Goal: Check status: Check status

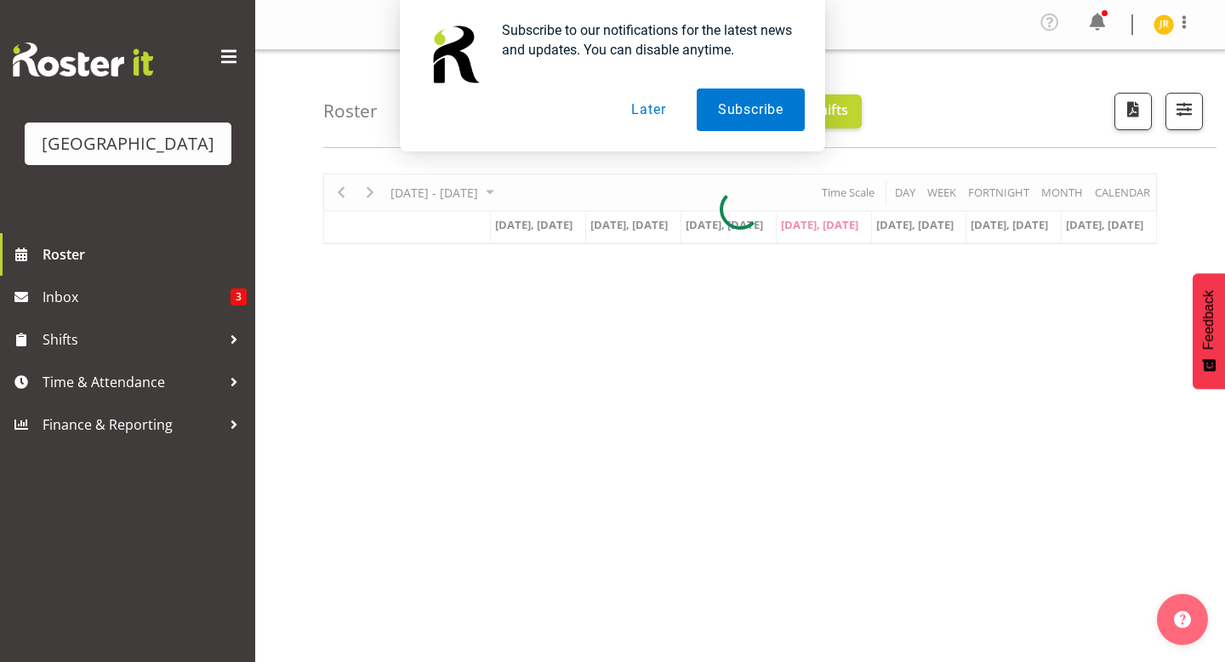
click at [652, 110] on button "Later" at bounding box center [648, 109] width 77 height 43
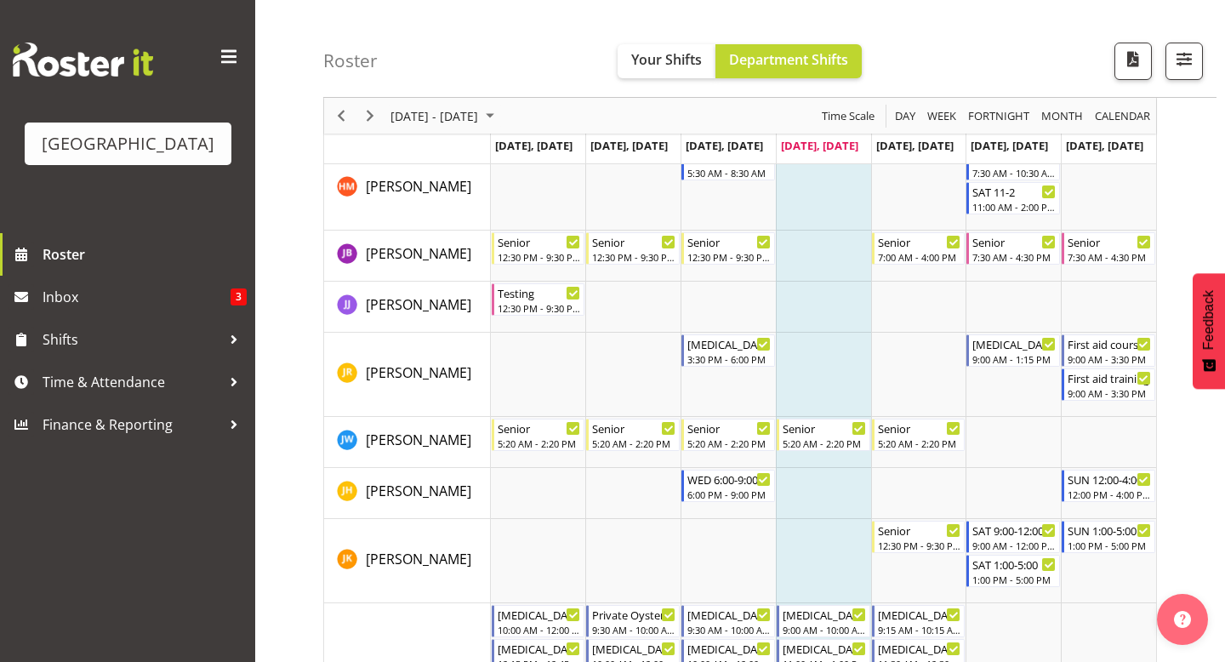
scroll to position [1253, 0]
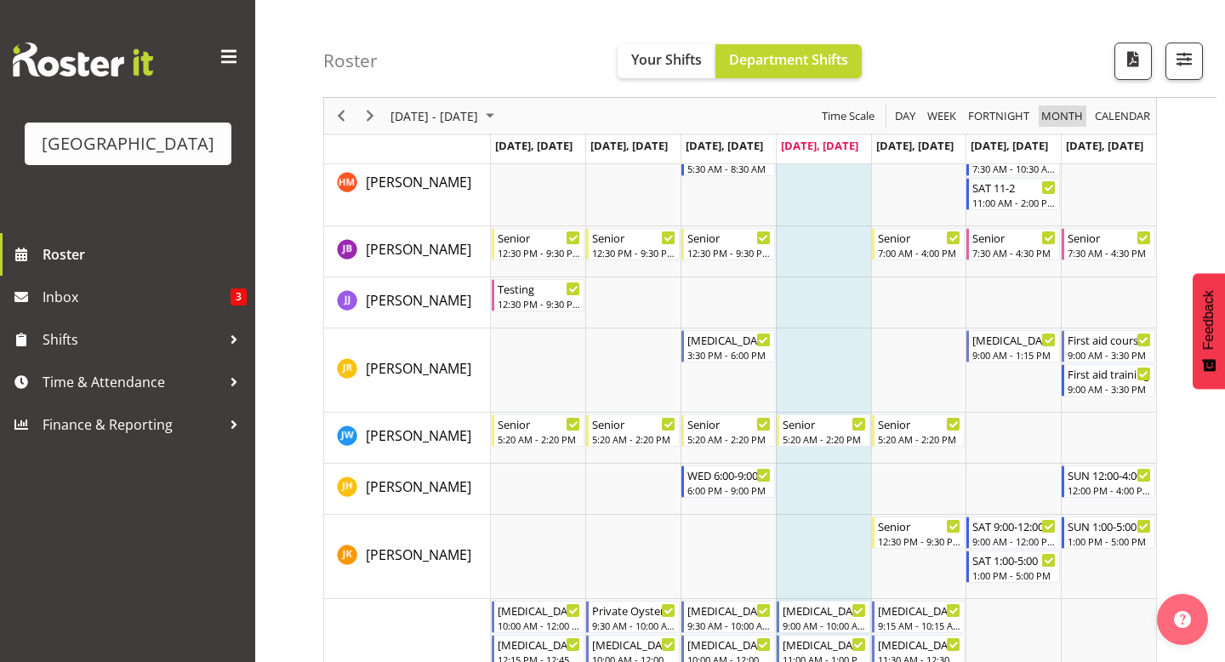
click at [1056, 119] on span "Month" at bounding box center [1061, 115] width 45 height 21
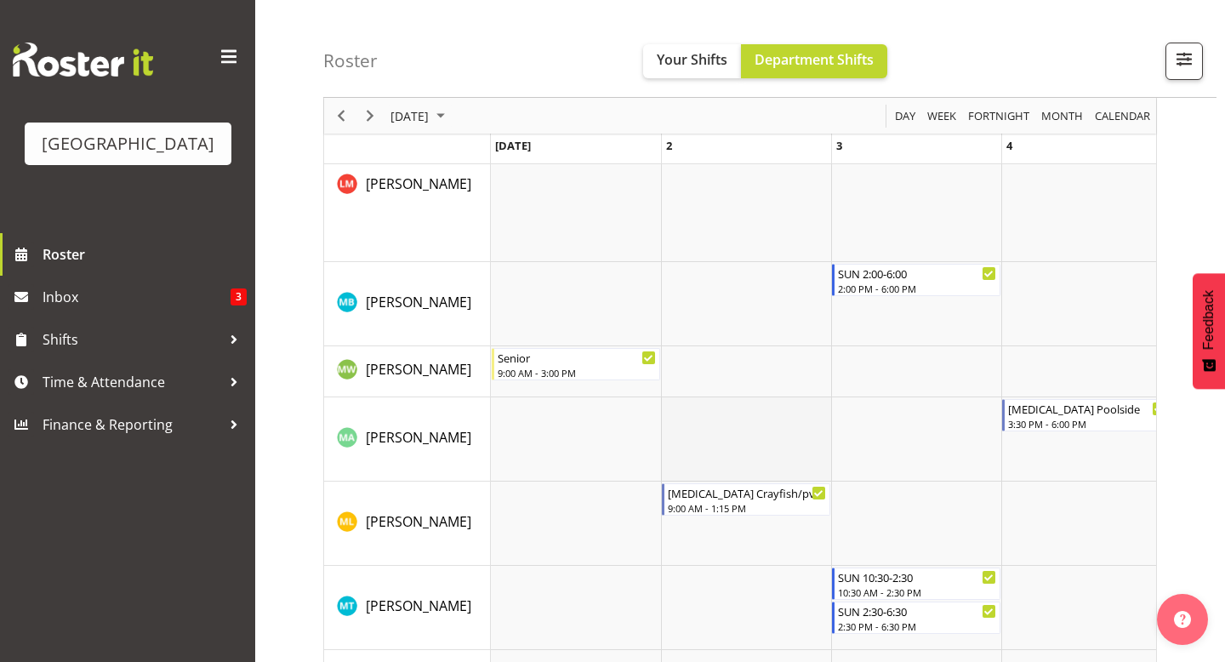
scroll to position [2794, 0]
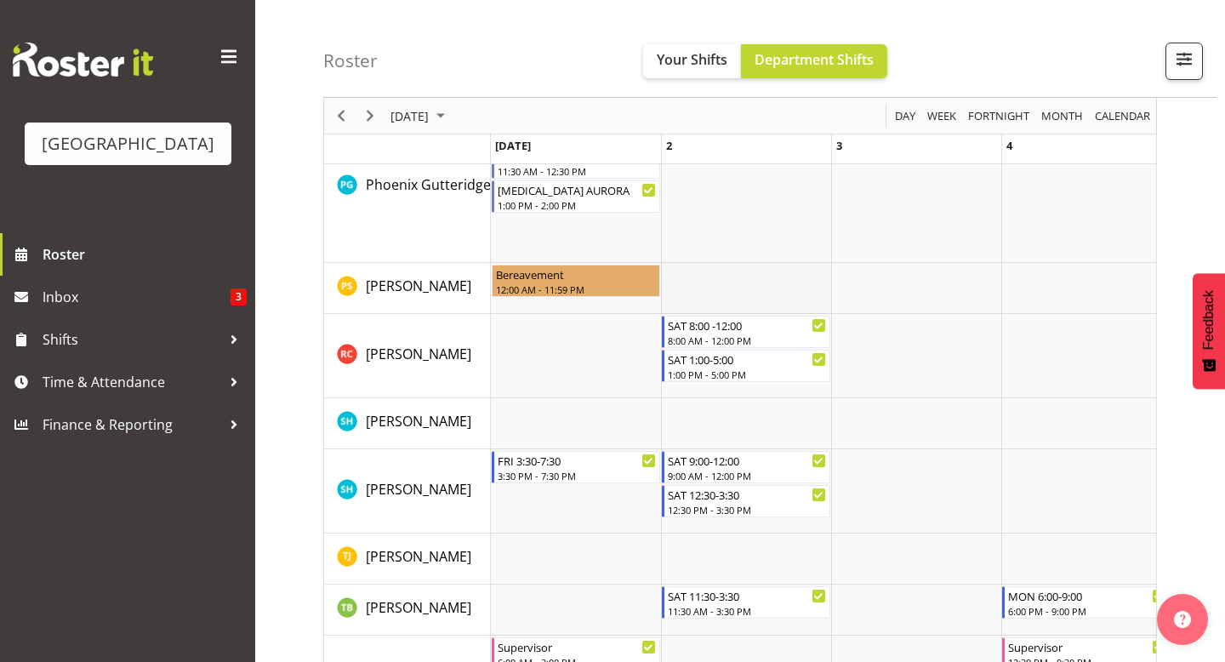
scroll to position [3611, 0]
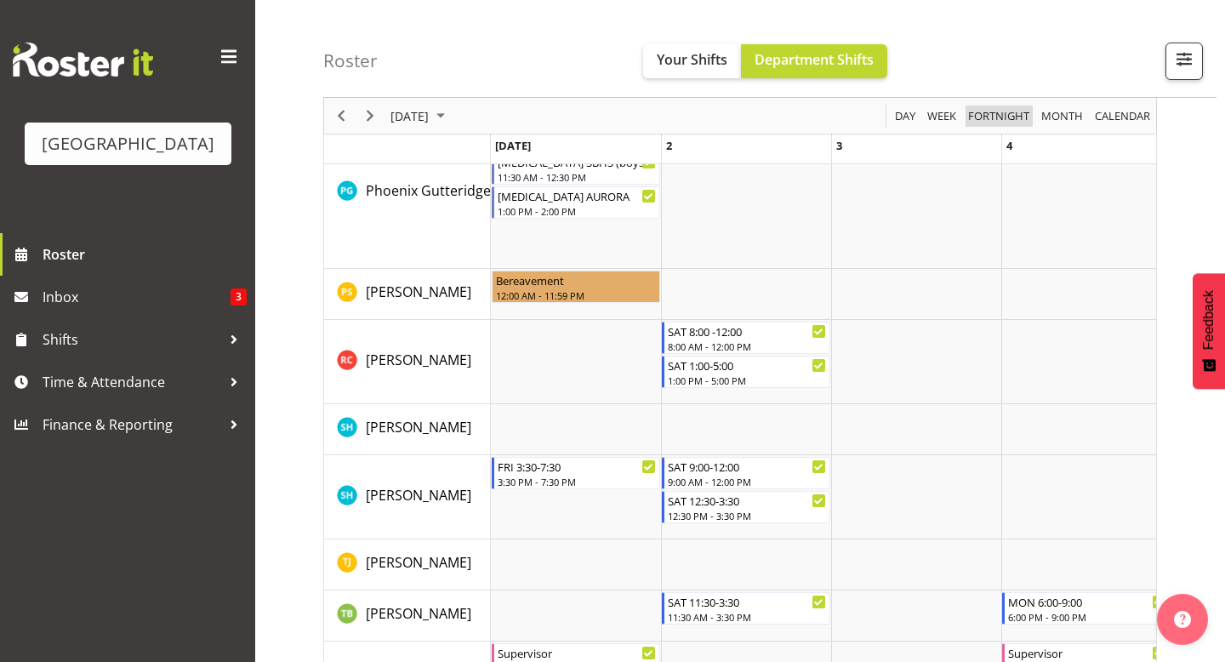
click at [987, 107] on span "Fortnight" at bounding box center [998, 115] width 65 height 21
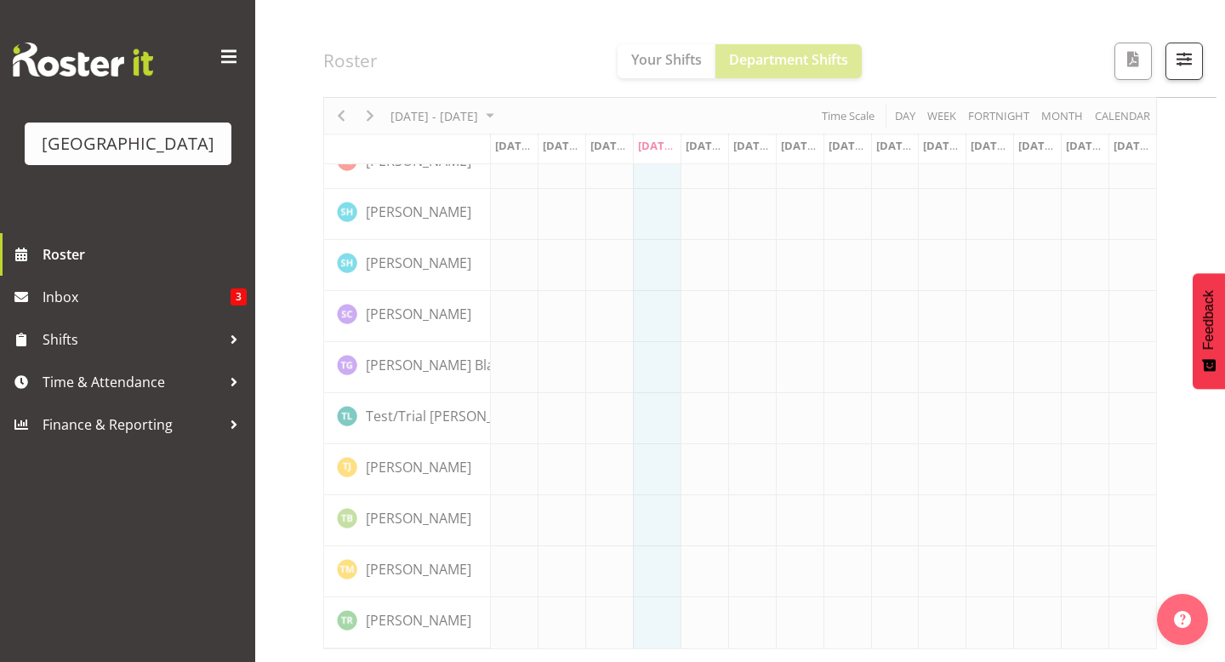
scroll to position [2708, 0]
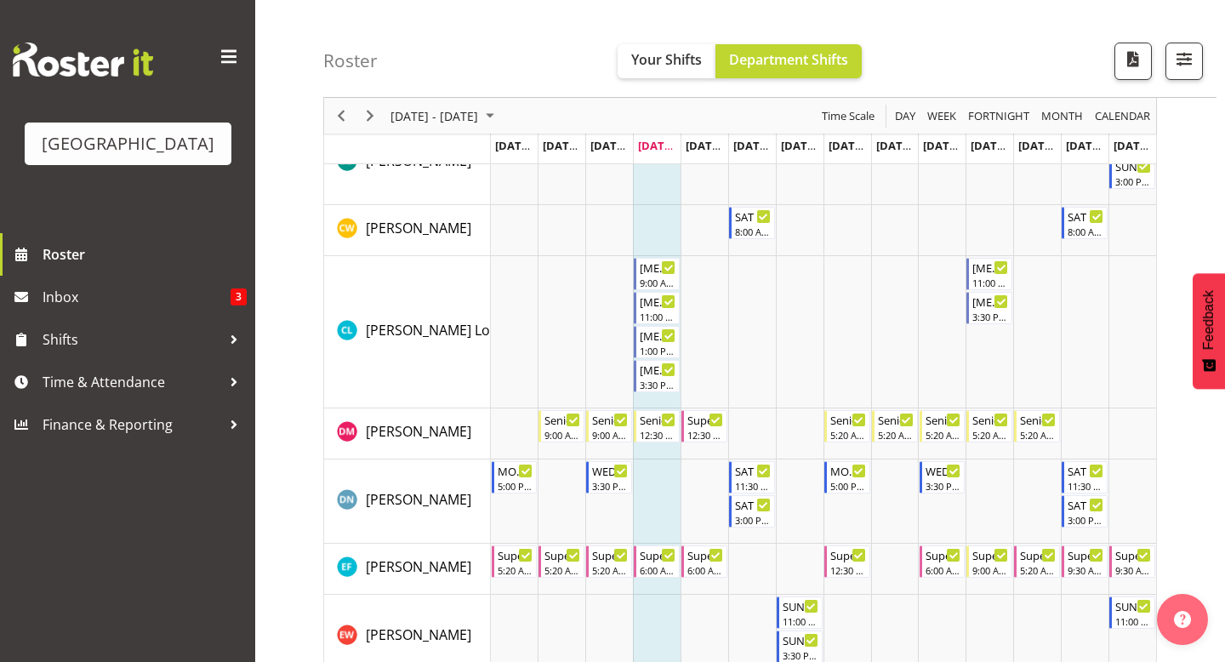
scroll to position [633, 0]
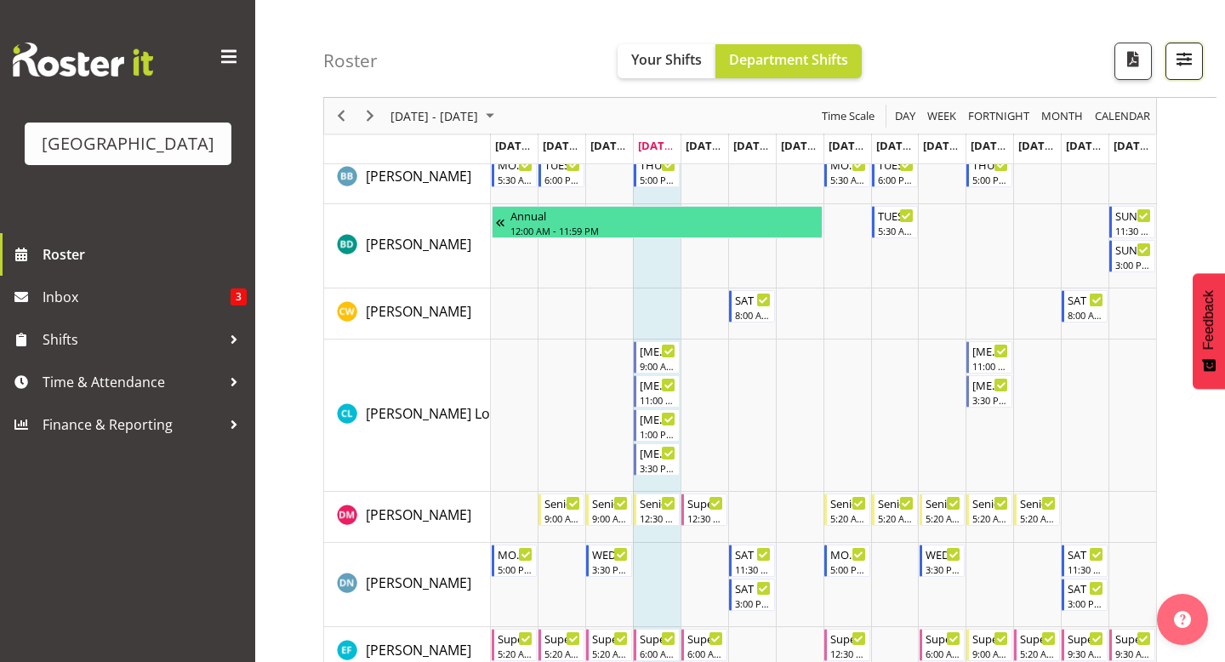
click at [1186, 43] on button "button" at bounding box center [1183, 61] width 37 height 37
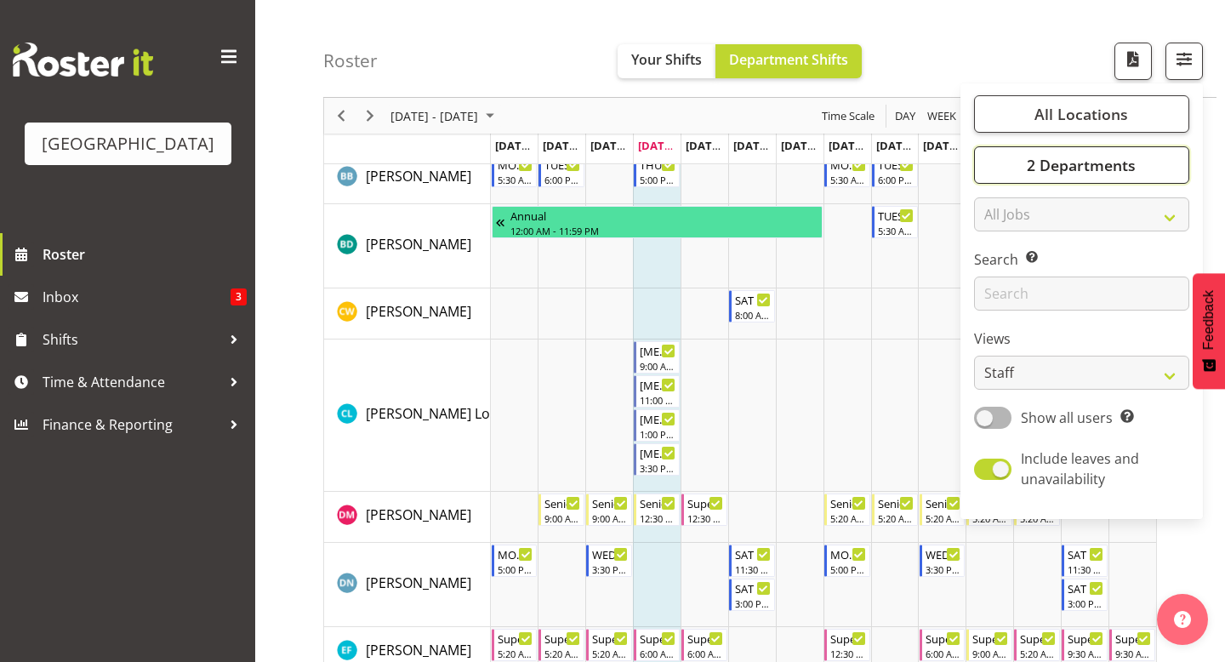
click at [1088, 166] on span "2 Departments" at bounding box center [1081, 165] width 109 height 20
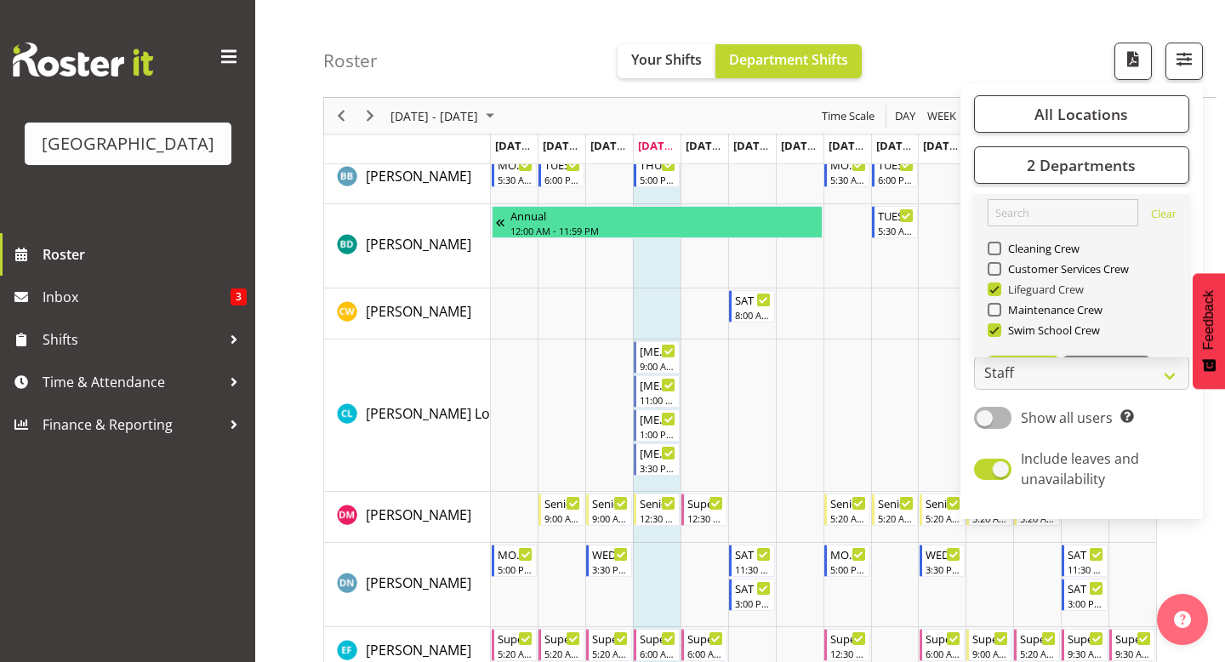
click at [995, 292] on span at bounding box center [994, 289] width 14 height 14
click at [995, 292] on input "Lifeguard Crew" at bounding box center [992, 289] width 11 height 11
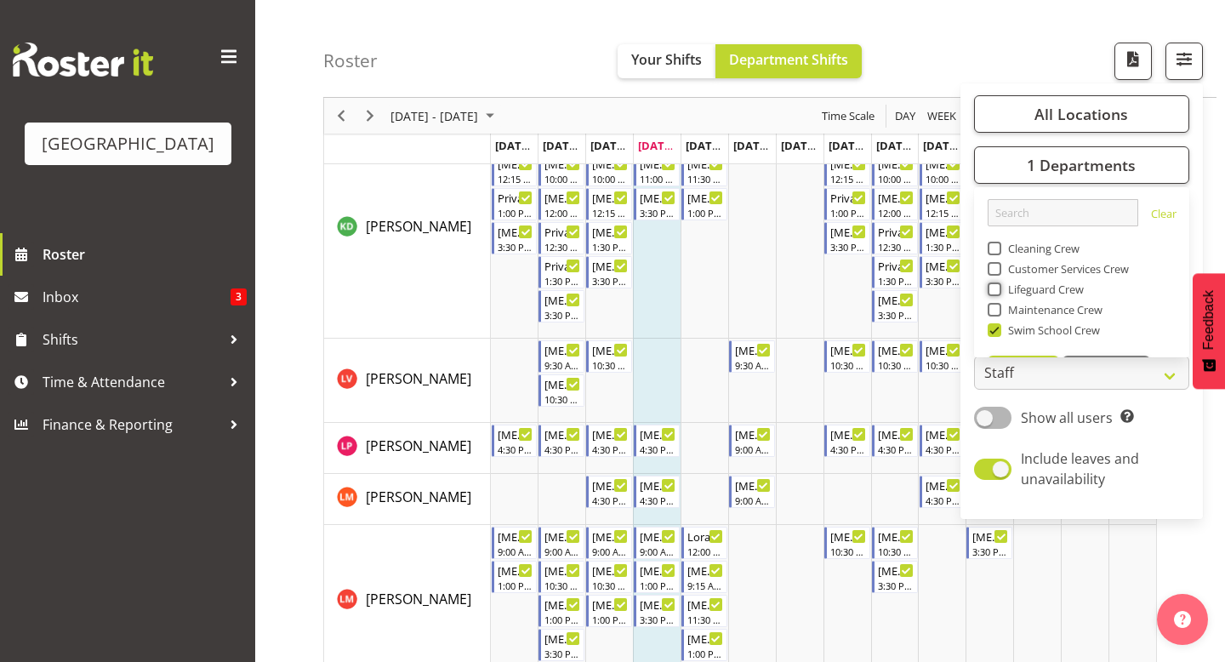
scroll to position [918, 0]
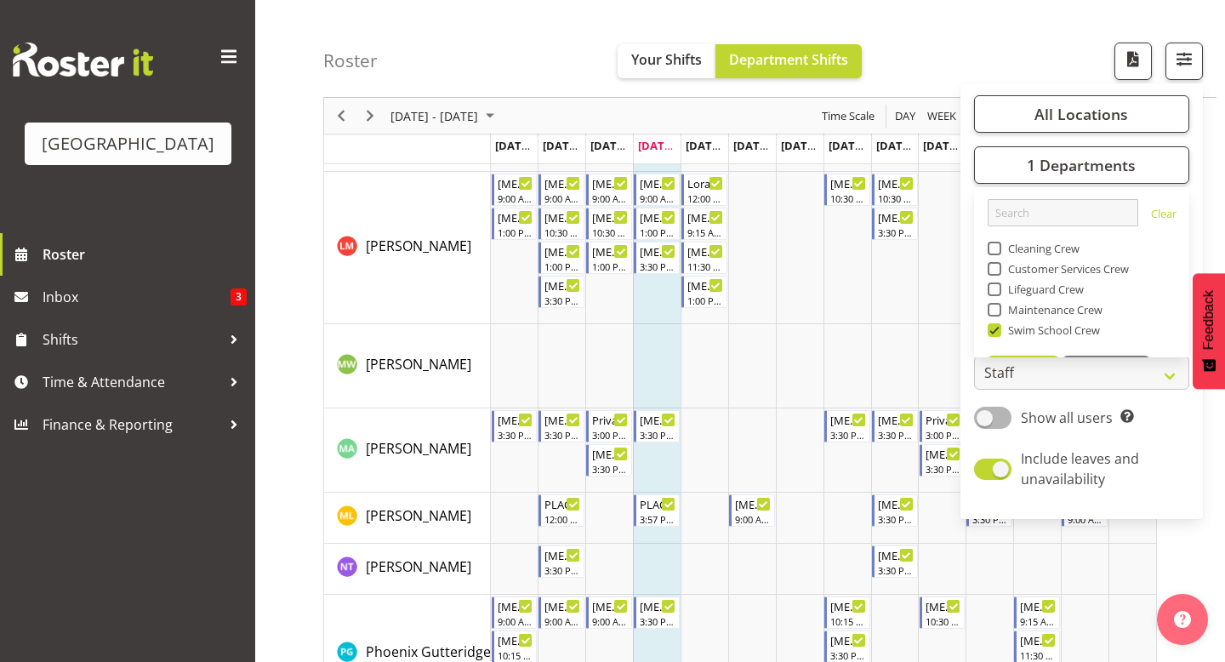
click at [966, 34] on div "Roster Your Shifts Department Shifts All Locations [GEOGRAPHIC_DATA] Select All…" at bounding box center [769, 49] width 893 height 98
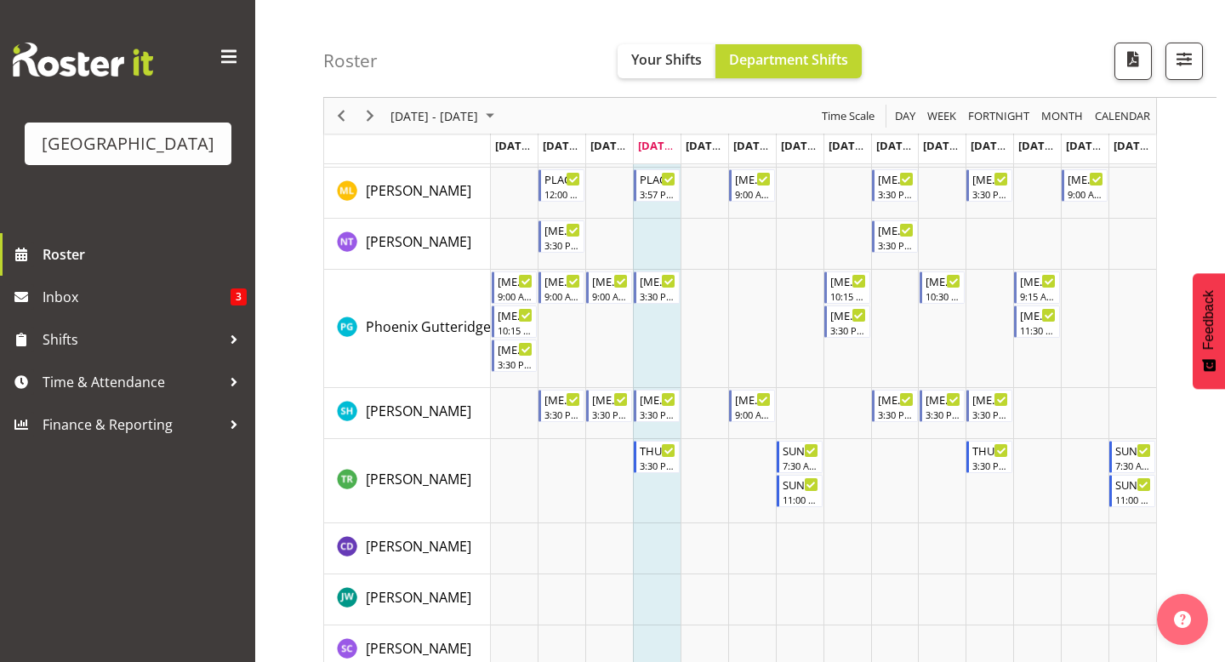
scroll to position [1271, 0]
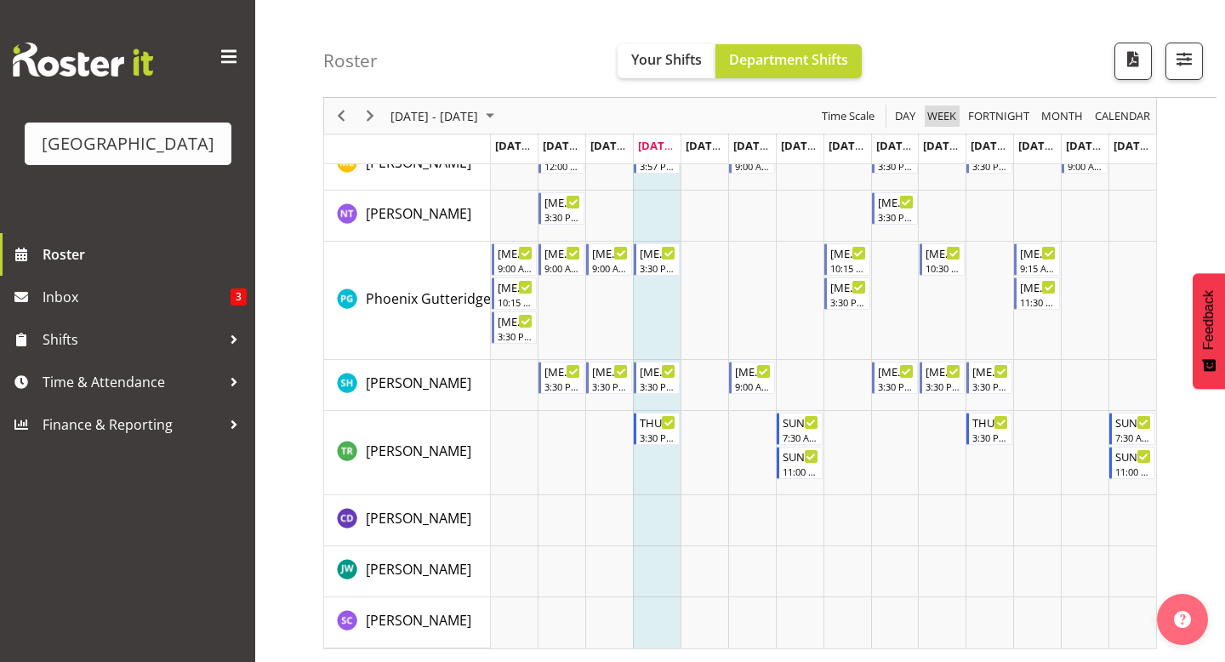
click at [938, 113] on span "Week" at bounding box center [941, 115] width 32 height 21
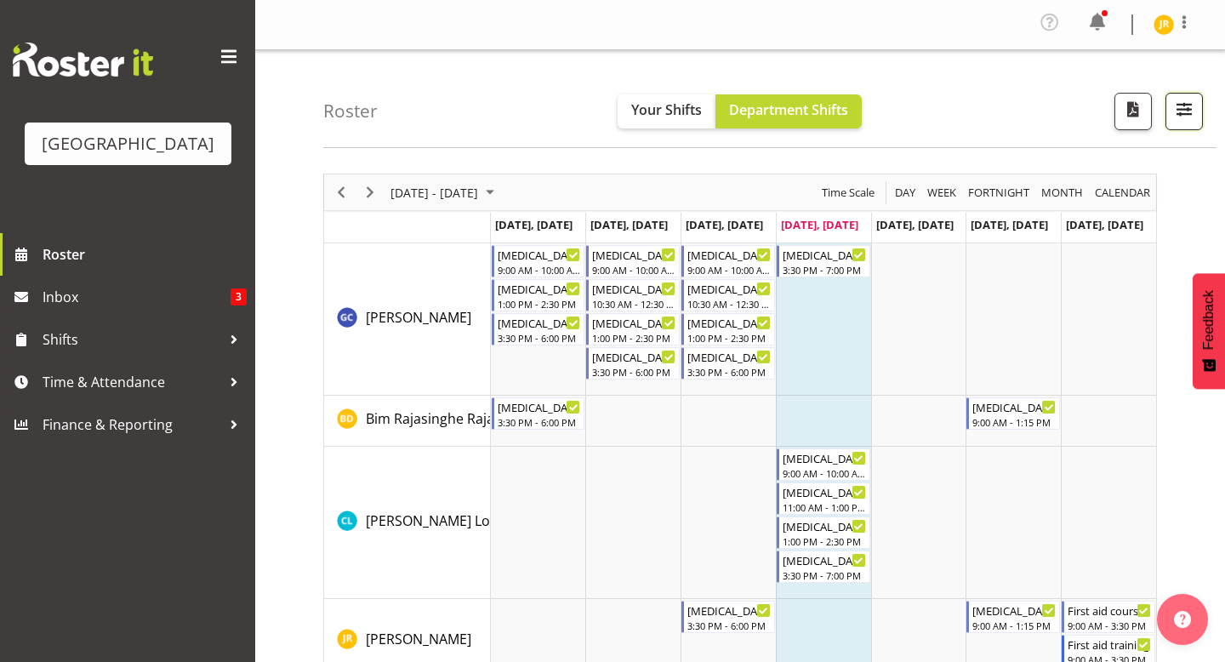
click at [1184, 113] on span "button" at bounding box center [1184, 109] width 22 height 22
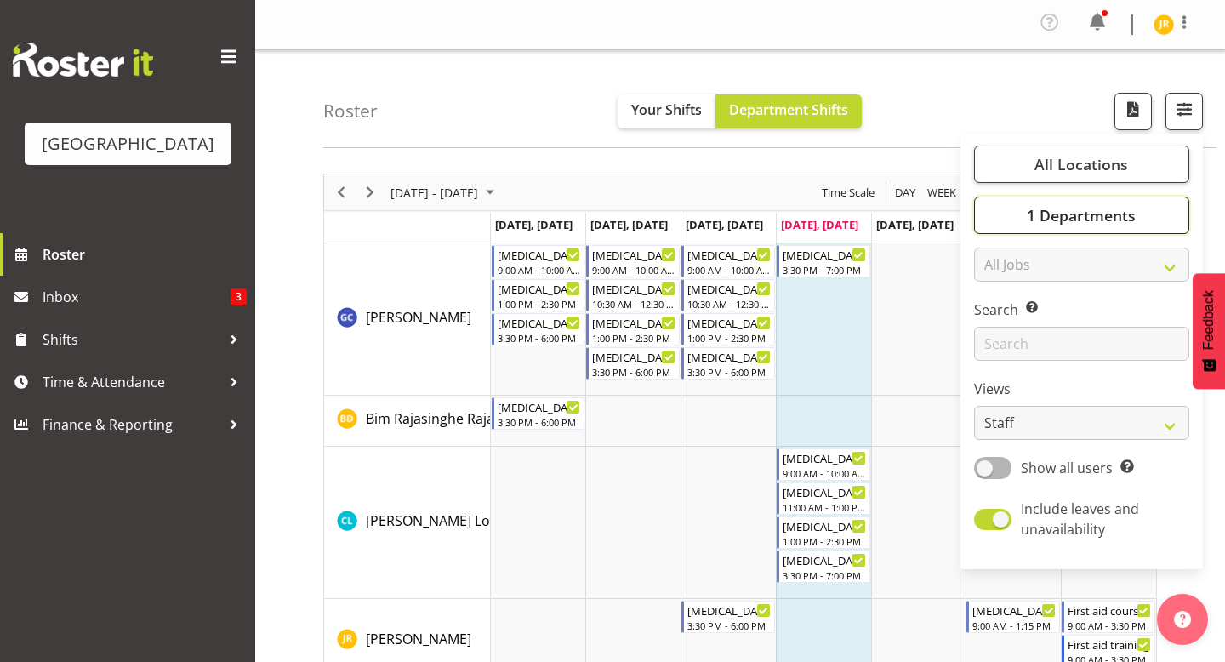
click at [1077, 217] on span "1 Departments" at bounding box center [1081, 215] width 109 height 20
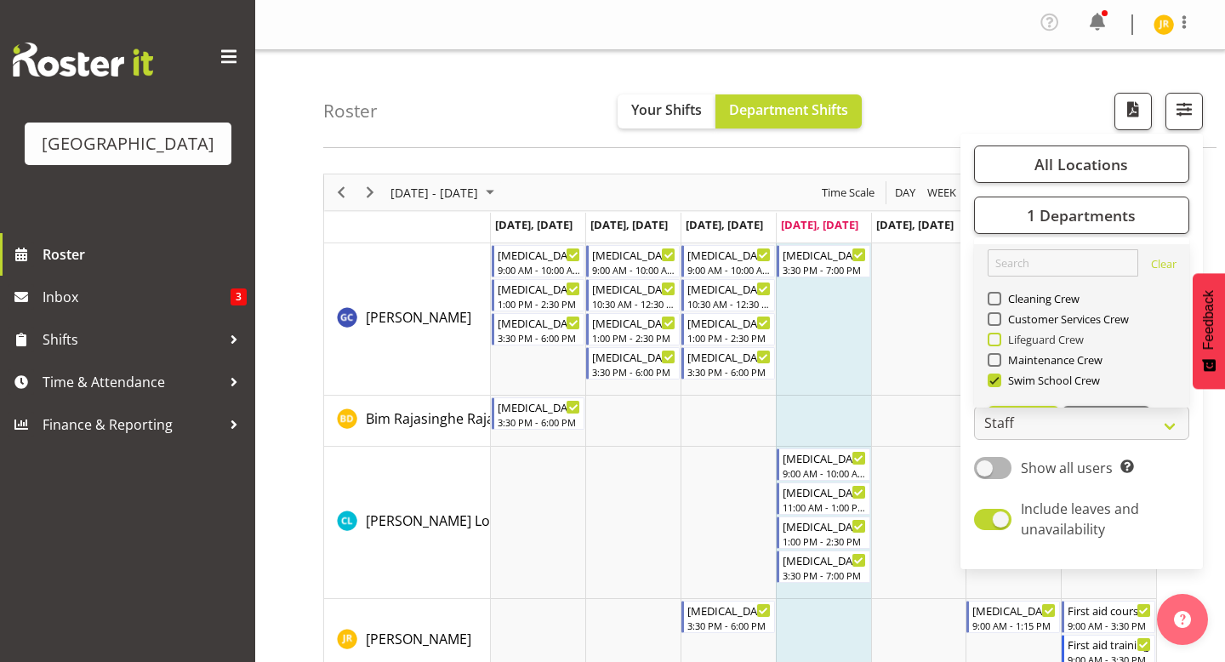
click at [995, 340] on span at bounding box center [994, 340] width 14 height 14
click at [995, 340] on input "Lifeguard Crew" at bounding box center [992, 339] width 11 height 11
checkbox input "true"
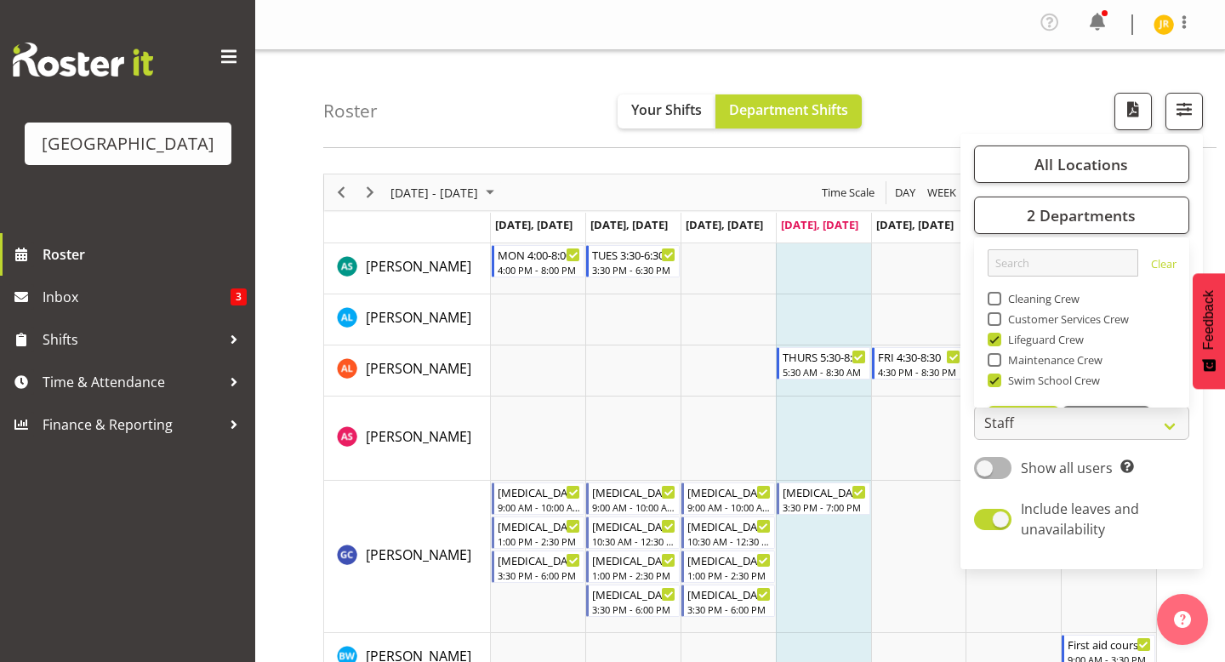
click at [995, 380] on span at bounding box center [994, 380] width 14 height 14
click at [995, 380] on input "Swim School Crew" at bounding box center [992, 380] width 11 height 11
checkbox input "false"
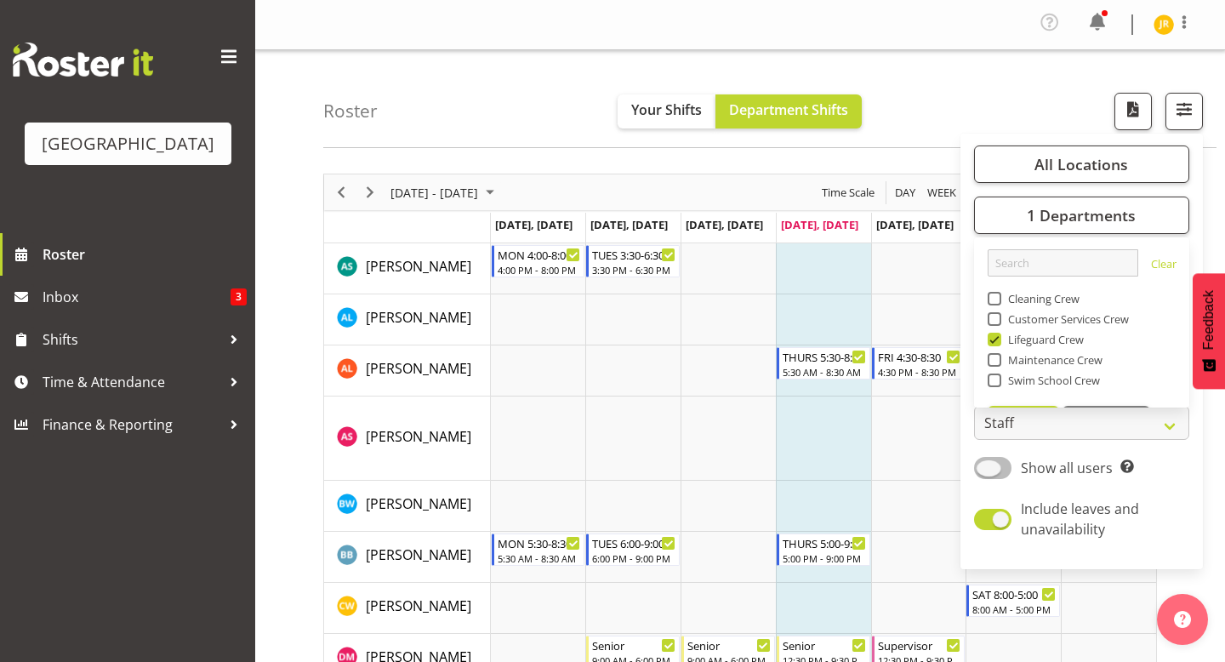
click at [990, 469] on span at bounding box center [992, 467] width 37 height 21
click at [985, 469] on input "Show all users Show only rostered employees" at bounding box center [979, 467] width 11 height 11
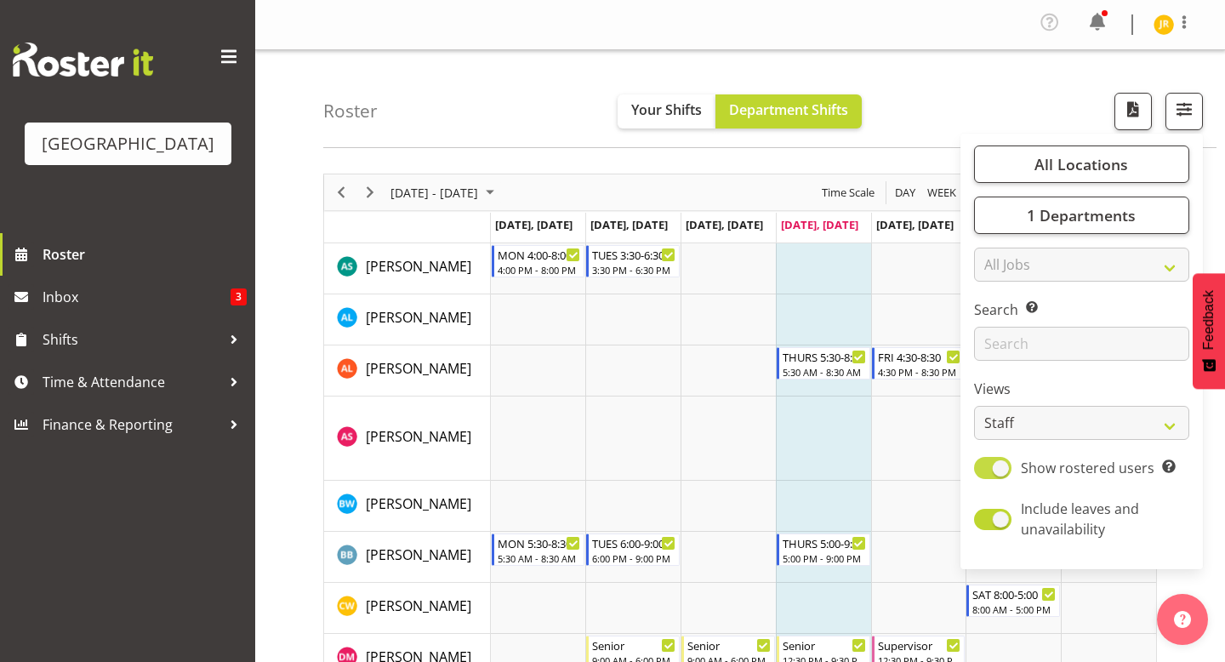
click at [993, 469] on span at bounding box center [992, 467] width 37 height 21
click at [985, 469] on input "Show rostered users Show only rostered employees" at bounding box center [979, 467] width 11 height 11
checkbox input "false"
click at [965, 42] on div "Profile Log Out" at bounding box center [740, 25] width 970 height 50
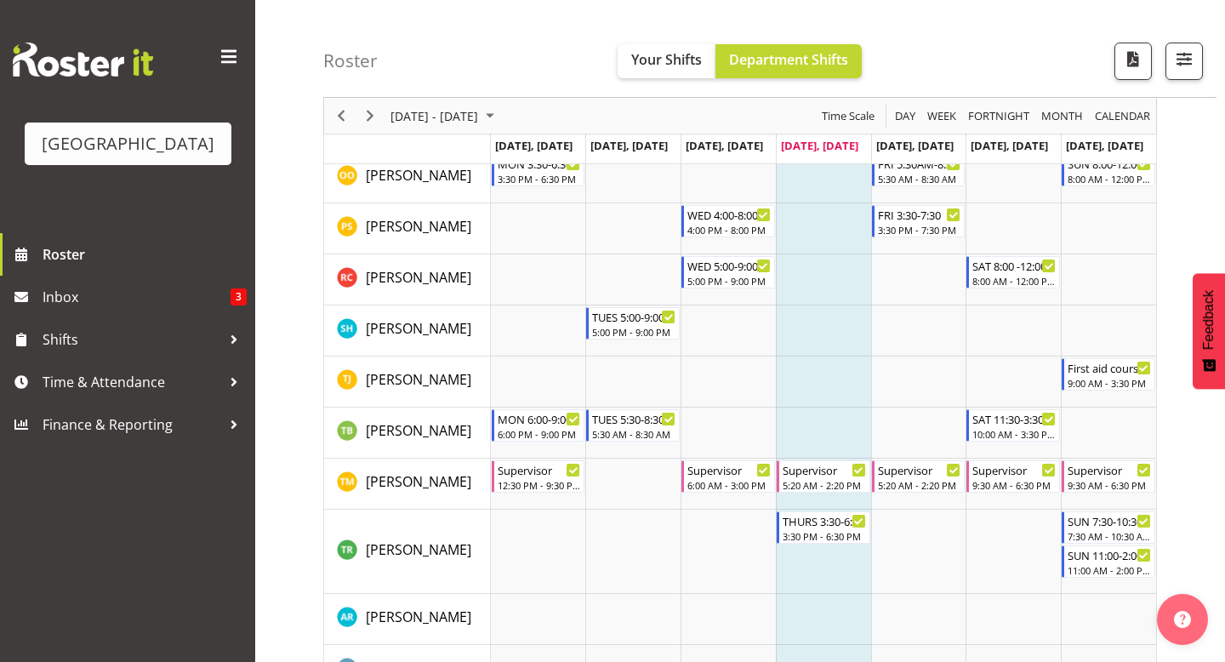
scroll to position [1847, 0]
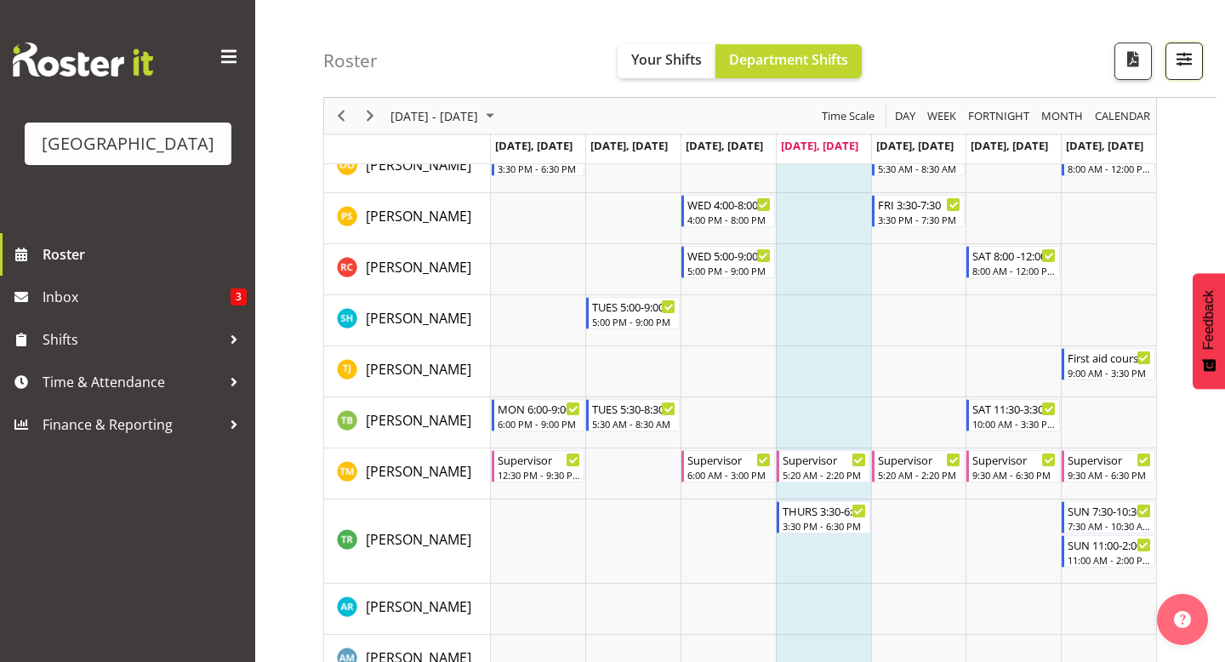
click at [1180, 57] on span "button" at bounding box center [1184, 59] width 22 height 22
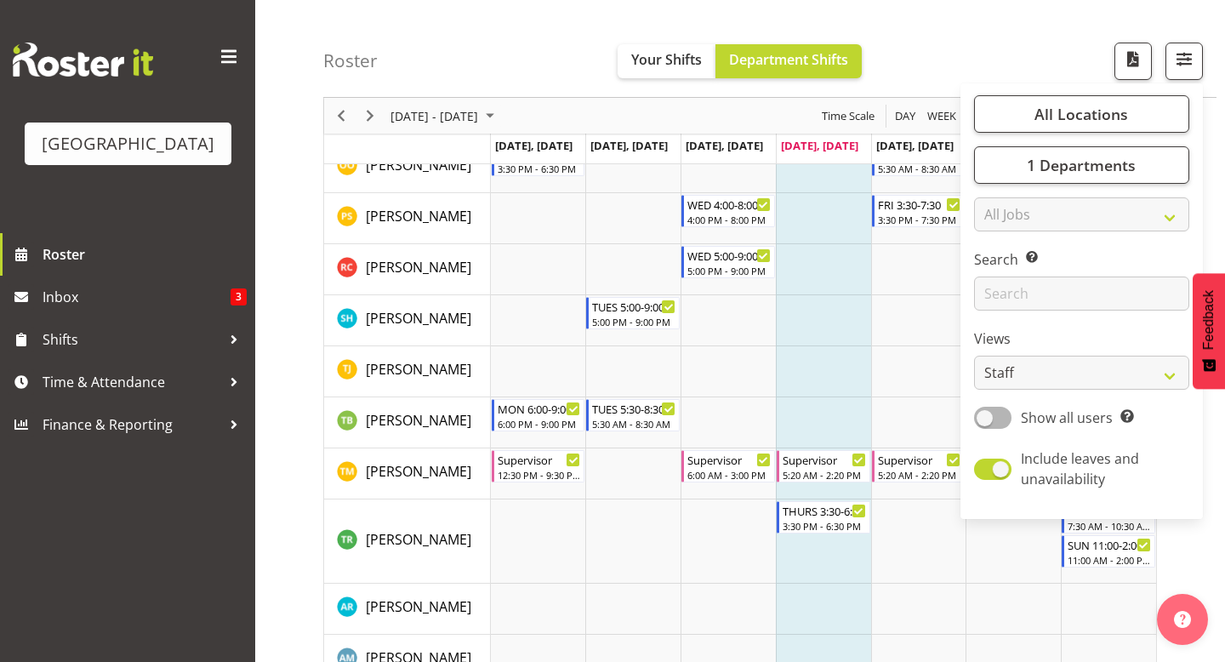
click at [1033, 16] on div "Roster Your Shifts Department Shifts All Locations [GEOGRAPHIC_DATA] Select All…" at bounding box center [769, 49] width 893 height 98
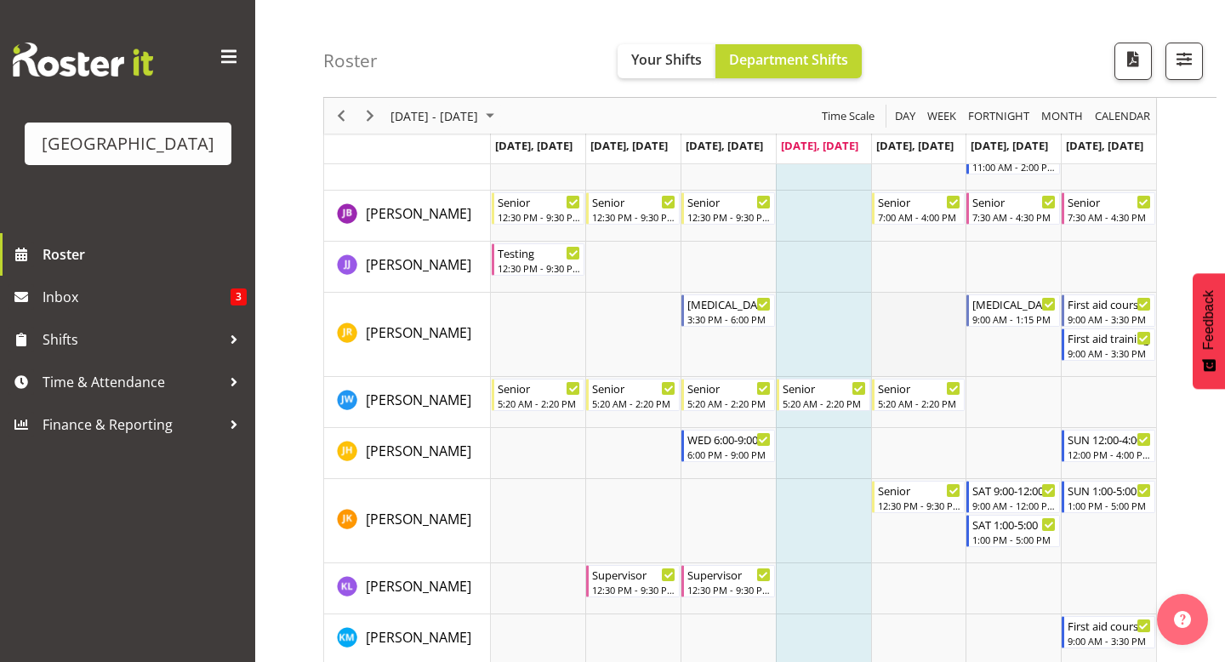
scroll to position [926, 0]
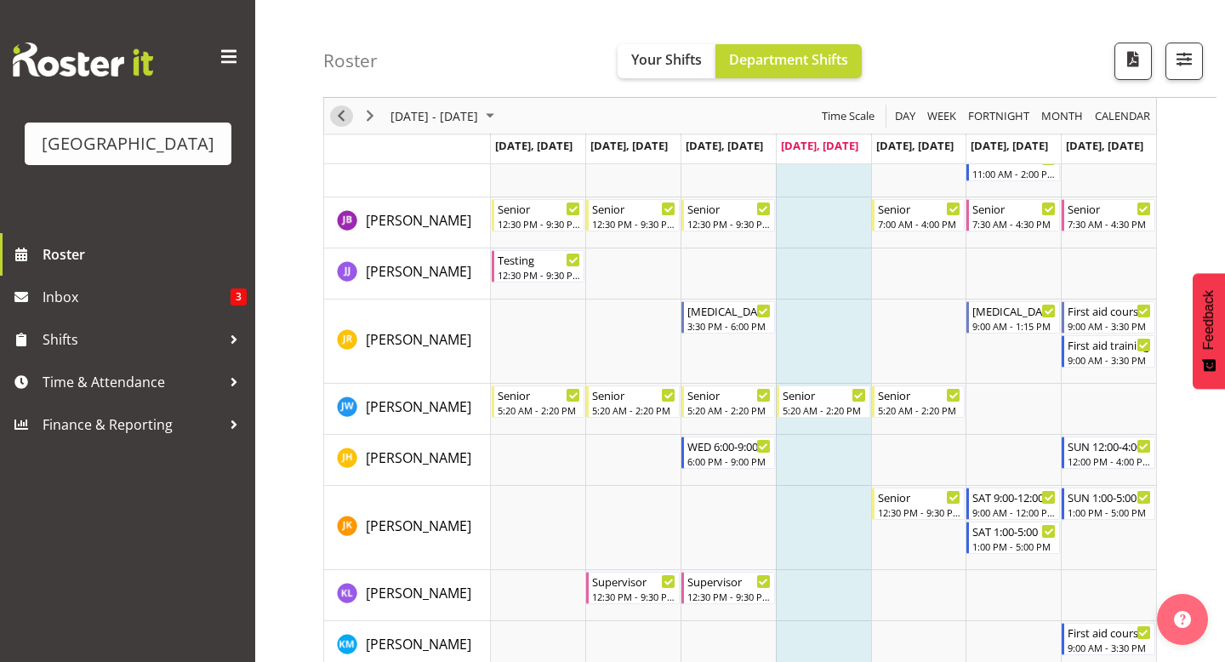
click at [338, 117] on span "Previous" at bounding box center [341, 115] width 20 height 21
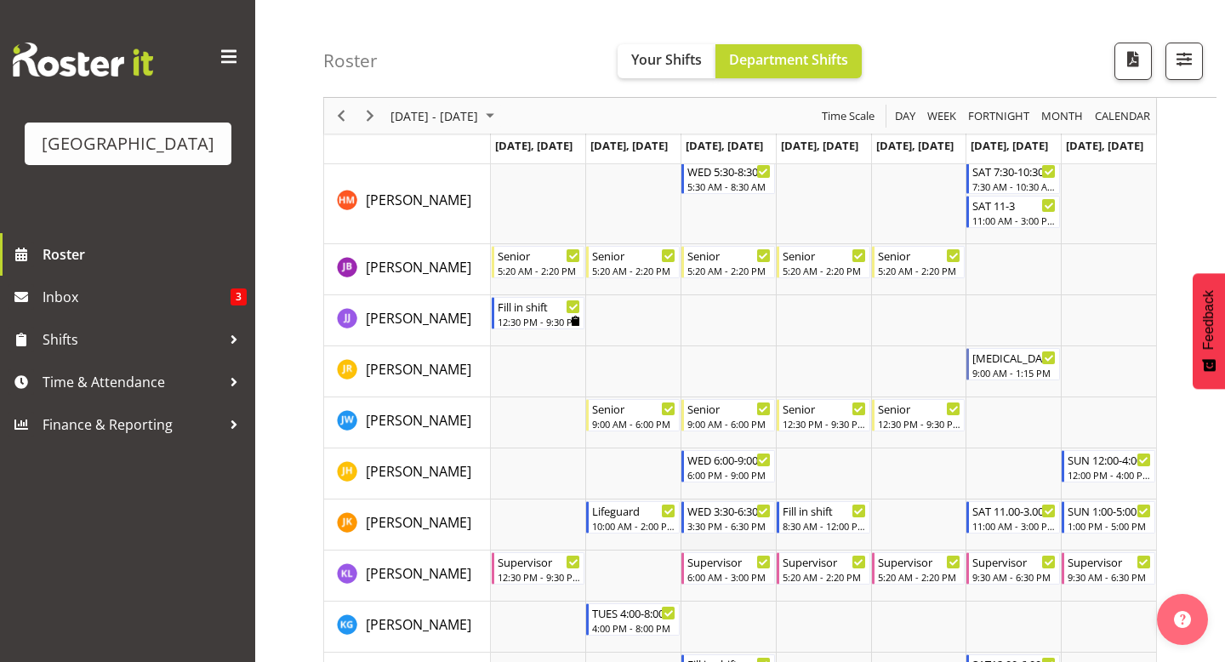
scroll to position [794, 0]
click at [341, 122] on span "Previous" at bounding box center [341, 115] width 20 height 21
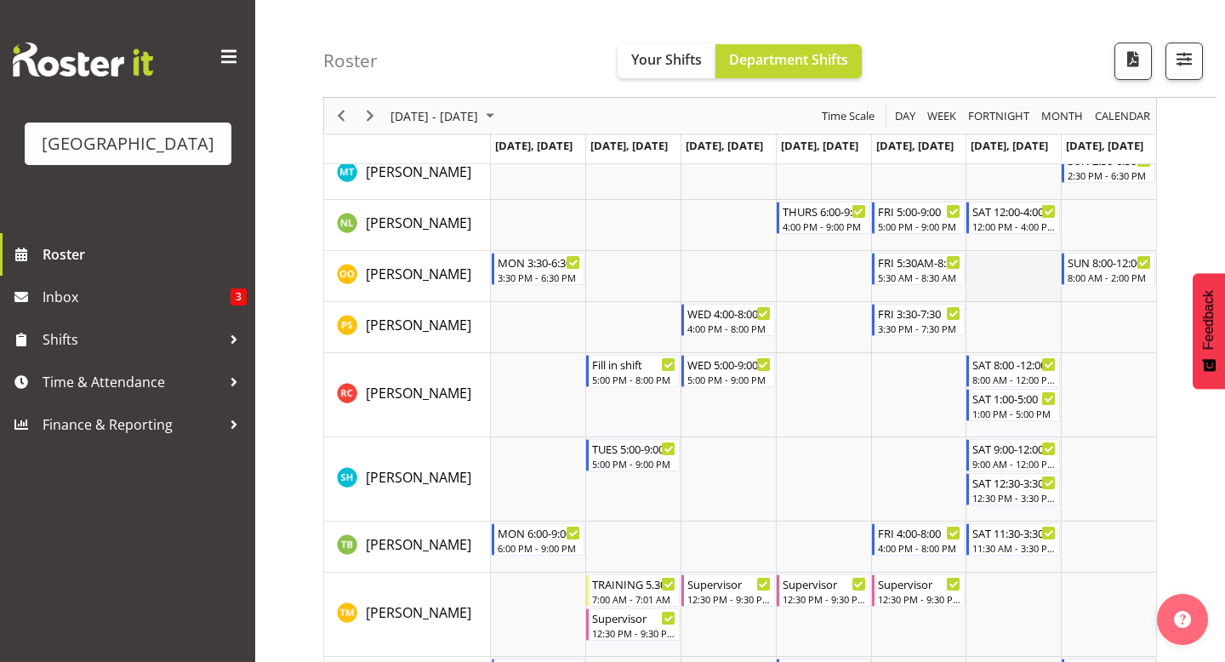
scroll to position [1607, 0]
